Goal: Task Accomplishment & Management: Complete application form

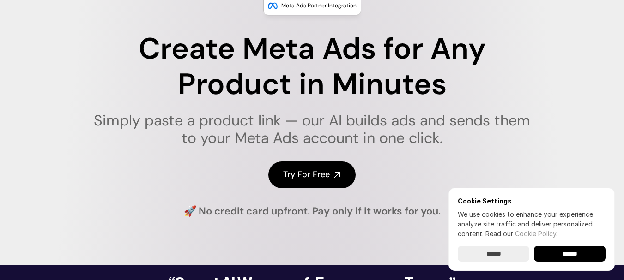
scroll to position [92, 0]
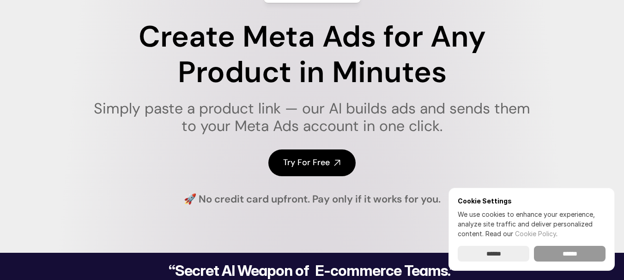
click at [550, 251] on input "******" at bounding box center [570, 254] width 72 height 16
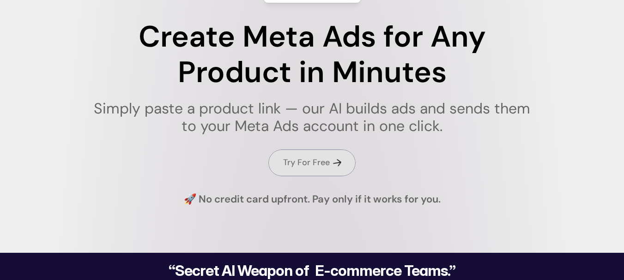
click at [321, 167] on h4 "Try For Free" at bounding box center [306, 163] width 47 height 12
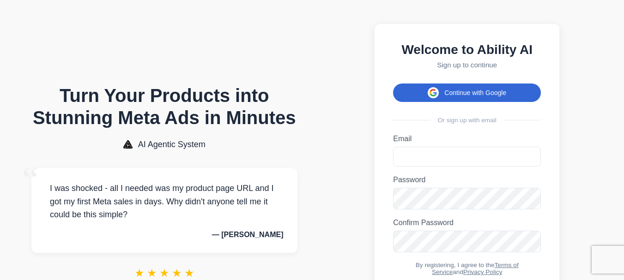
click at [480, 94] on button "Continue with Google" at bounding box center [467, 93] width 148 height 18
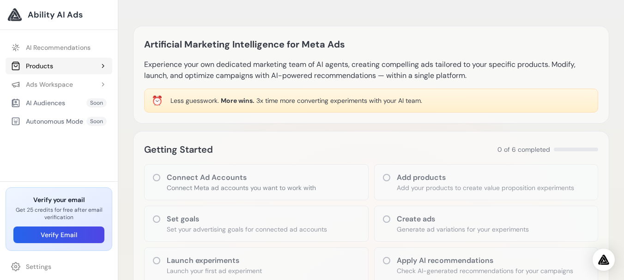
click at [48, 67] on div "Products" at bounding box center [32, 65] width 42 height 9
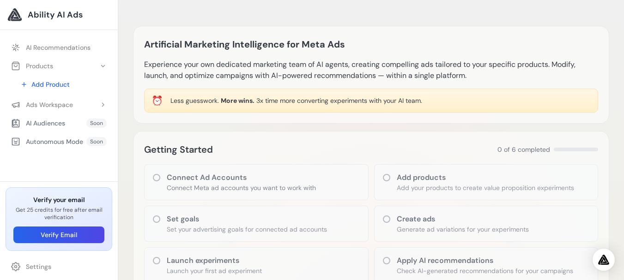
click at [256, 148] on div "Getting Started 0 of 6 completed" at bounding box center [371, 149] width 454 height 15
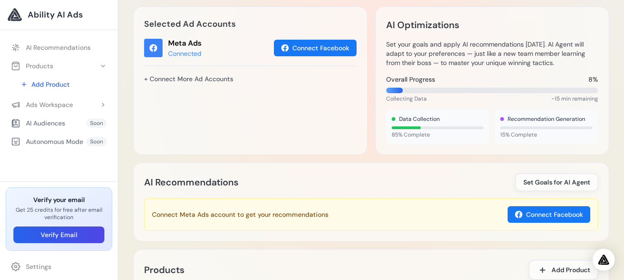
scroll to position [314, 0]
